Goal: Navigation & Orientation: Find specific page/section

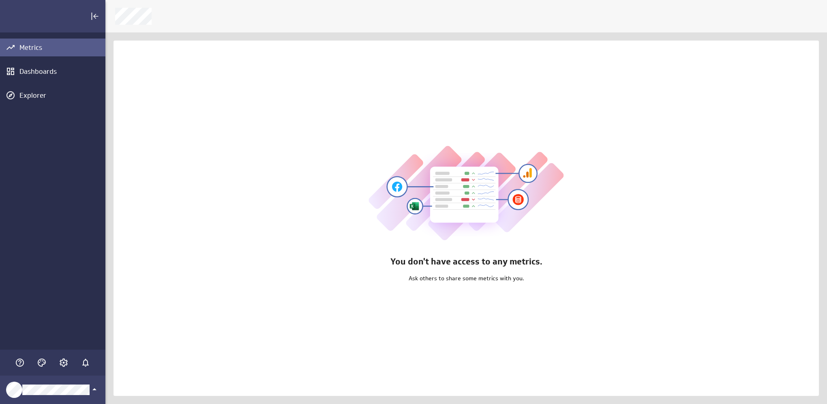
scroll to position [416, 734]
click at [62, 363] on icon "Account and settings" at bounding box center [64, 363] width 10 height 10
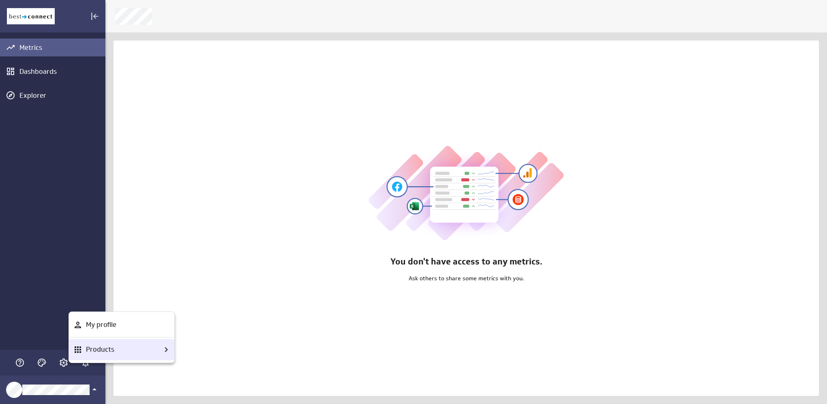
click at [94, 353] on p "Products" at bounding box center [100, 349] width 28 height 10
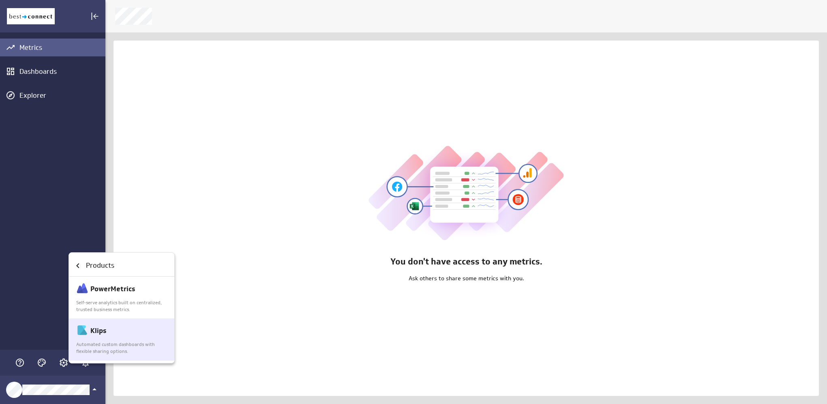
click at [100, 344] on p "Automated custom dashboards with flexible sharing options." at bounding box center [122, 348] width 92 height 14
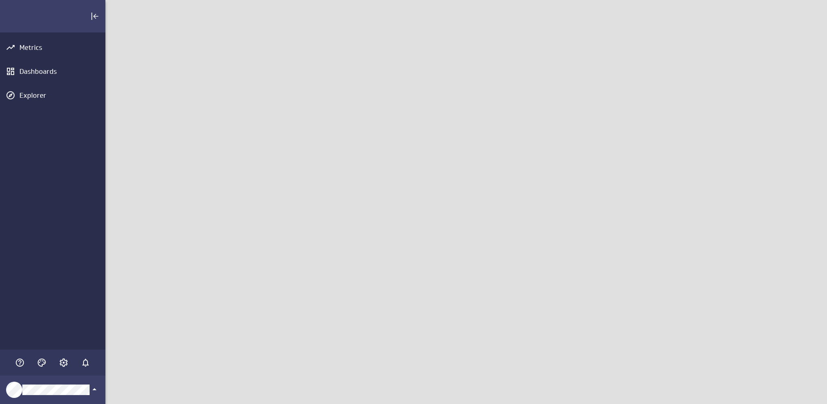
scroll to position [416, 734]
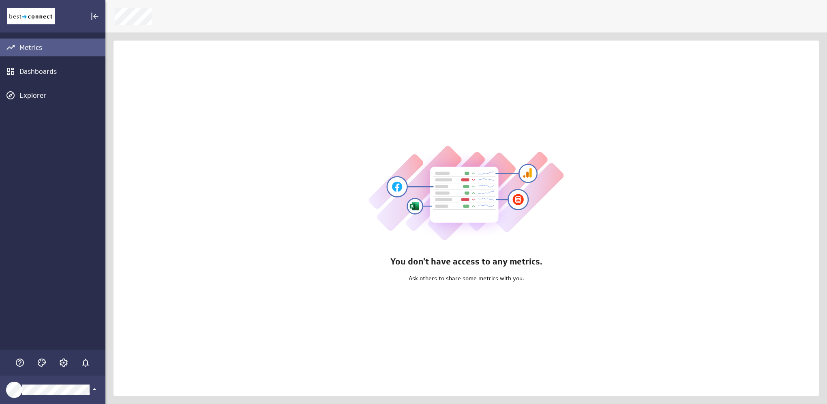
scroll to position [416, 734]
click at [64, 366] on icon "Account and settings" at bounding box center [64, 362] width 8 height 8
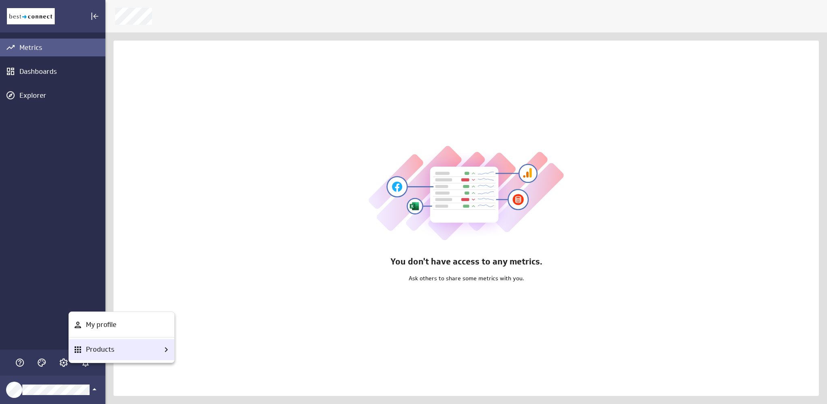
click at [108, 354] on p "Products" at bounding box center [100, 349] width 28 height 10
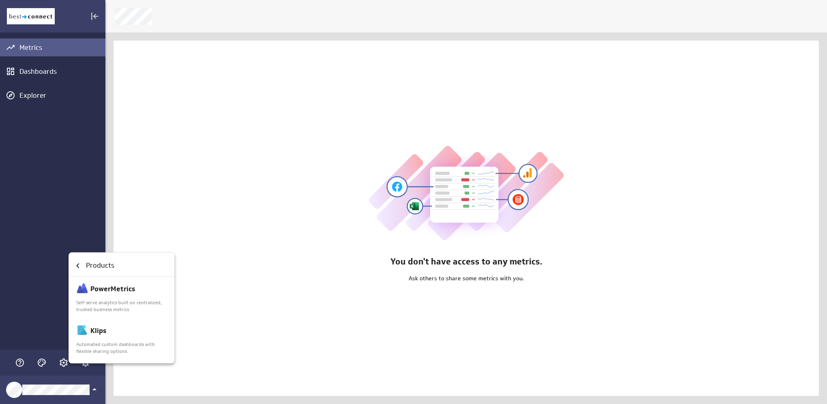
click at [108, 354] on p "Automated custom dashboards with flexible sharing options." at bounding box center [122, 348] width 92 height 14
